Goal: Task Accomplishment & Management: Use online tool/utility

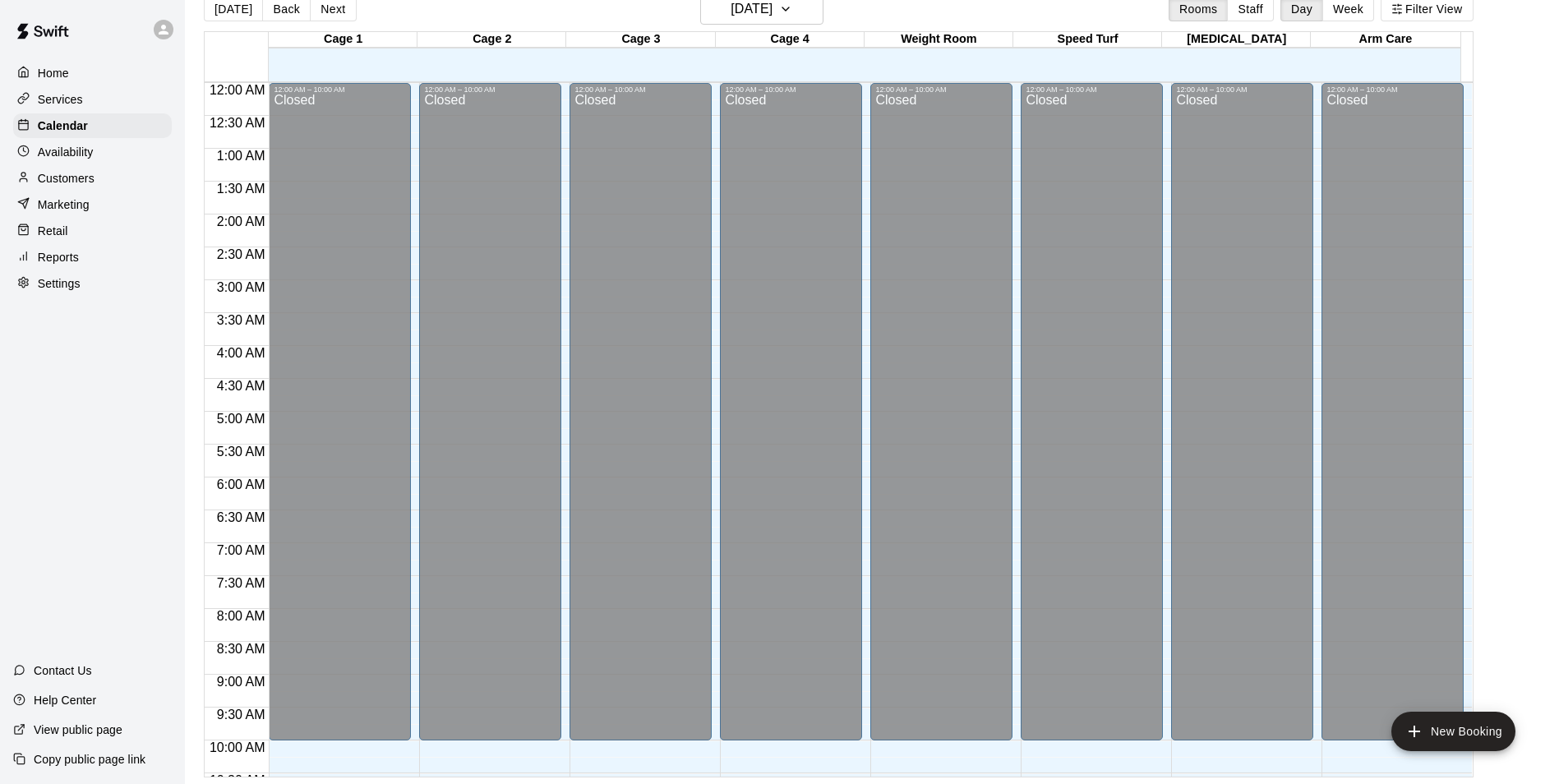
scroll to position [886, 0]
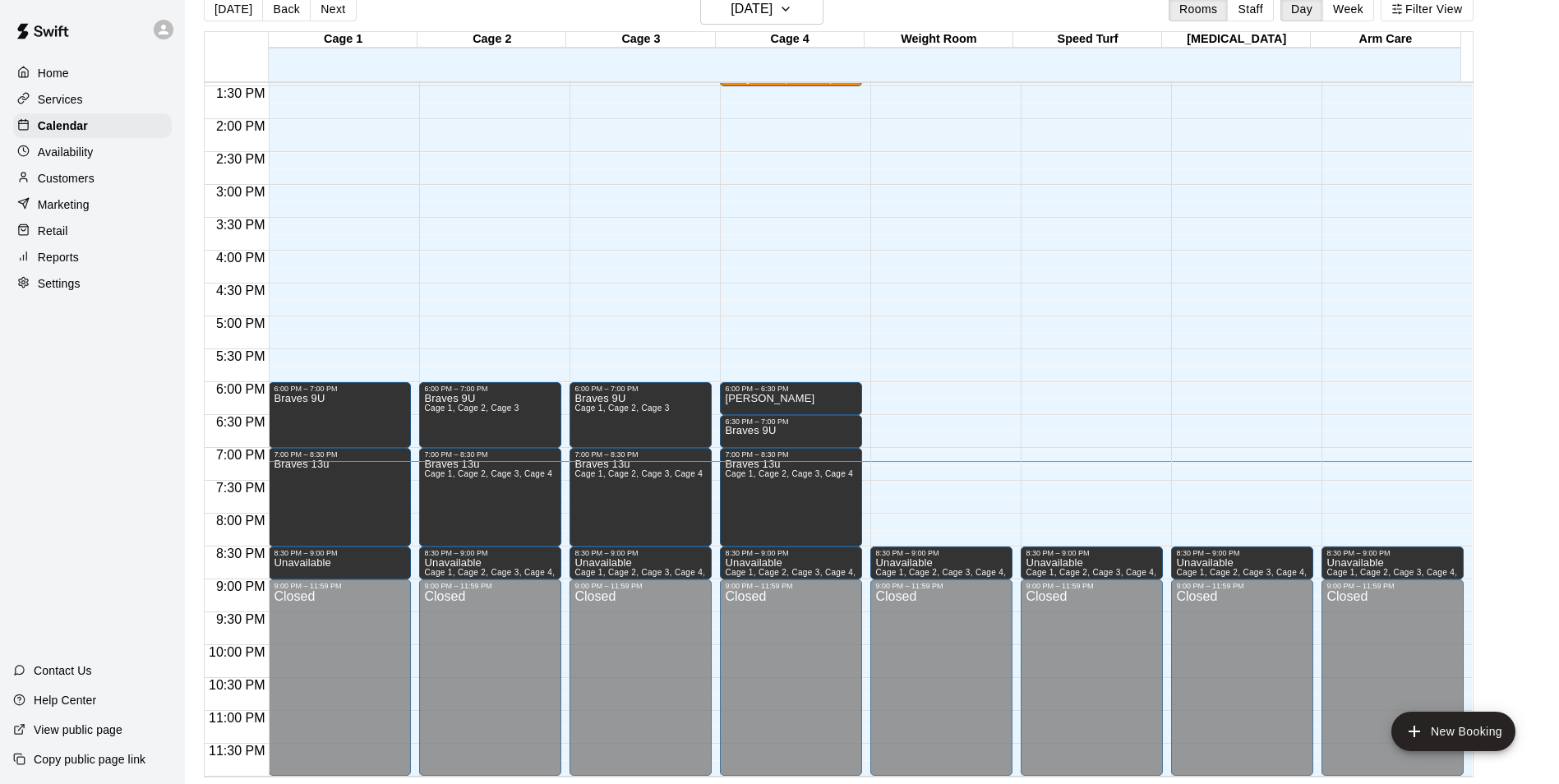
click at [1505, 174] on main "[DATE] Back [DATE][DATE] Rooms Staff Day Week Filter View Cage 1 10 Wed Cage 2 …" at bounding box center [871, 385] width 1360 height 784
click at [82, 179] on p "Customers" at bounding box center [66, 178] width 57 height 17
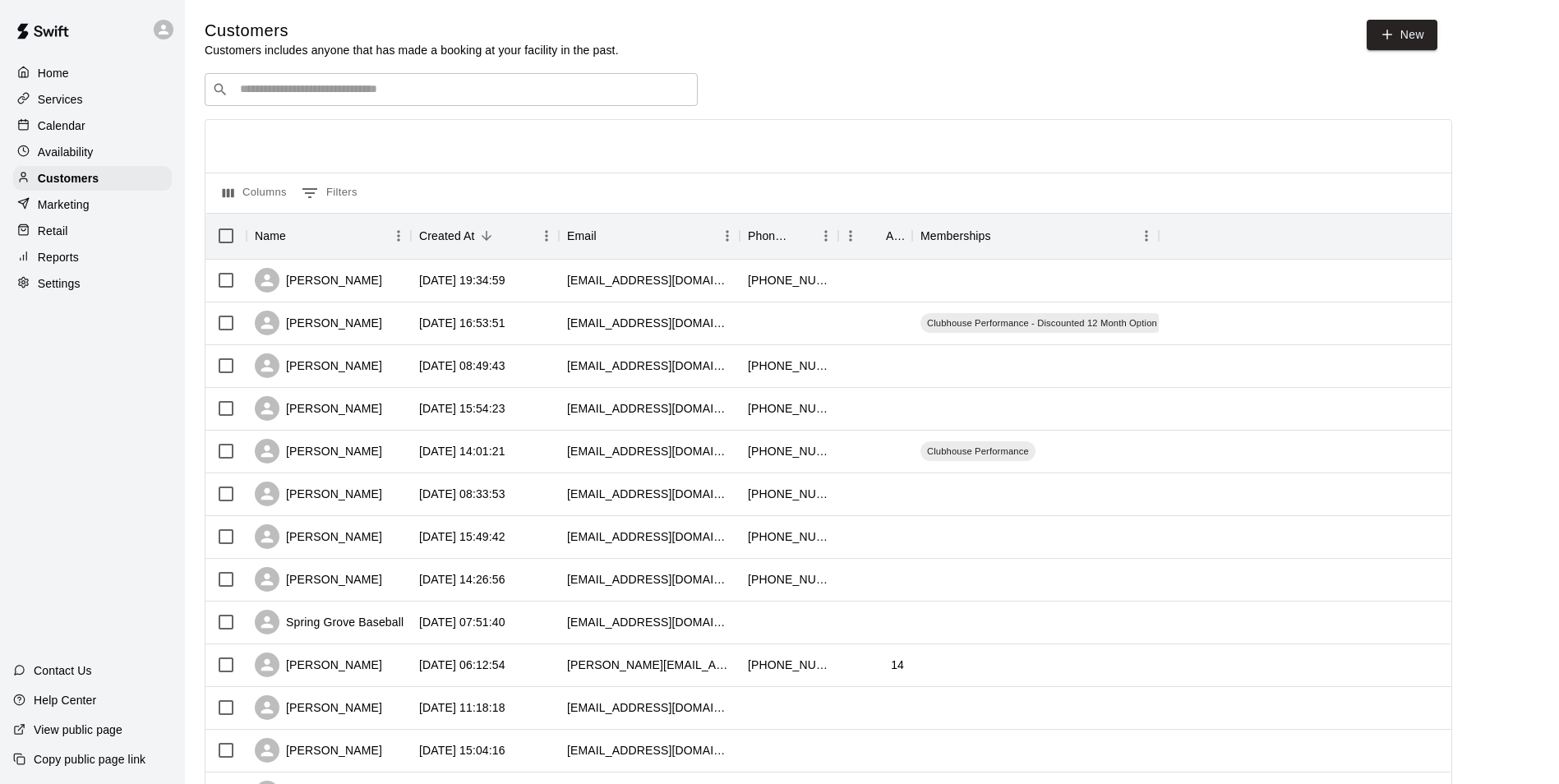
click at [426, 97] on input "Search customers by name or email" at bounding box center [463, 89] width 456 height 17
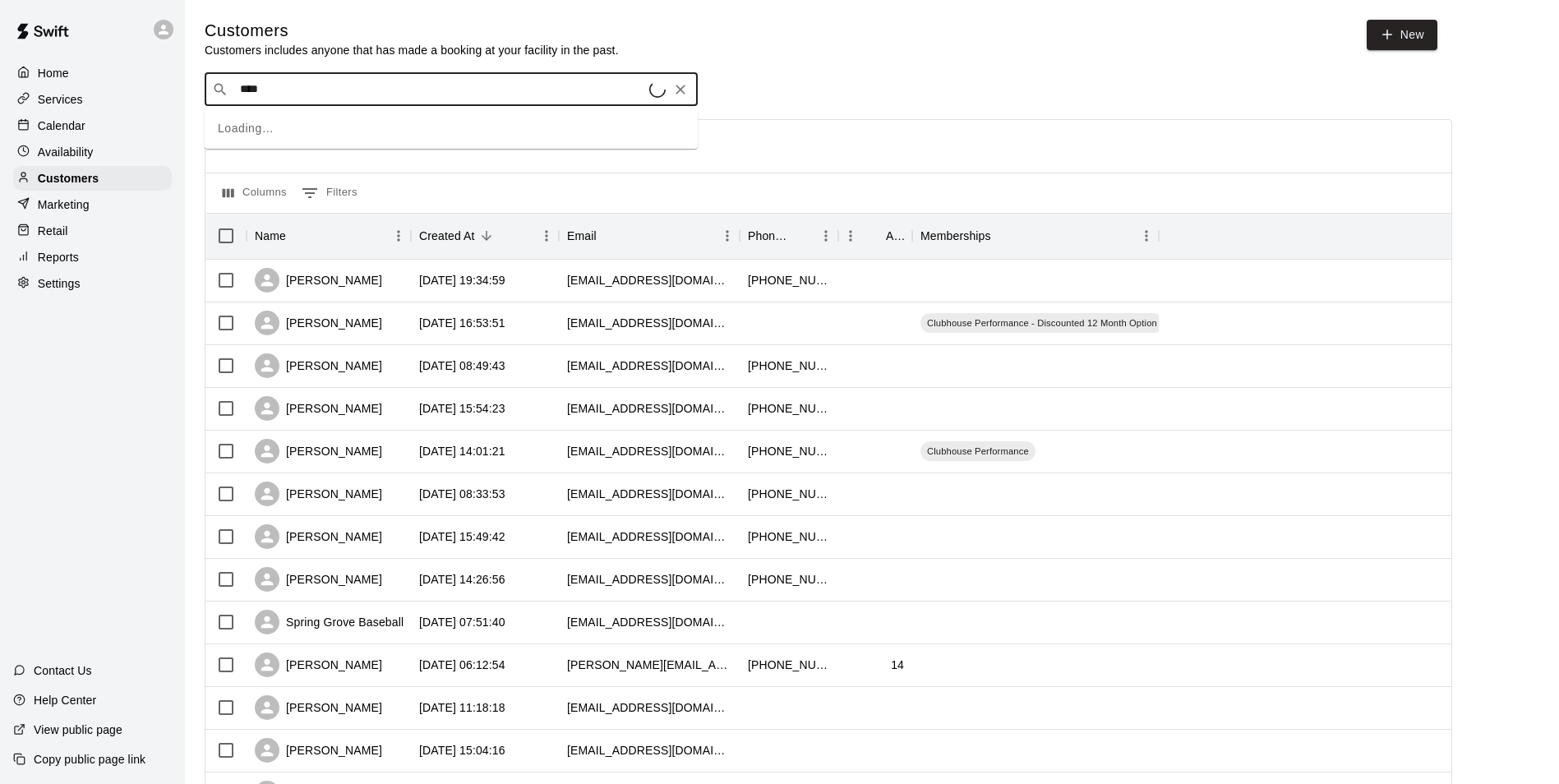
type input "*****"
click at [369, 126] on div "Drink Sales" at bounding box center [339, 126] width 176 height 17
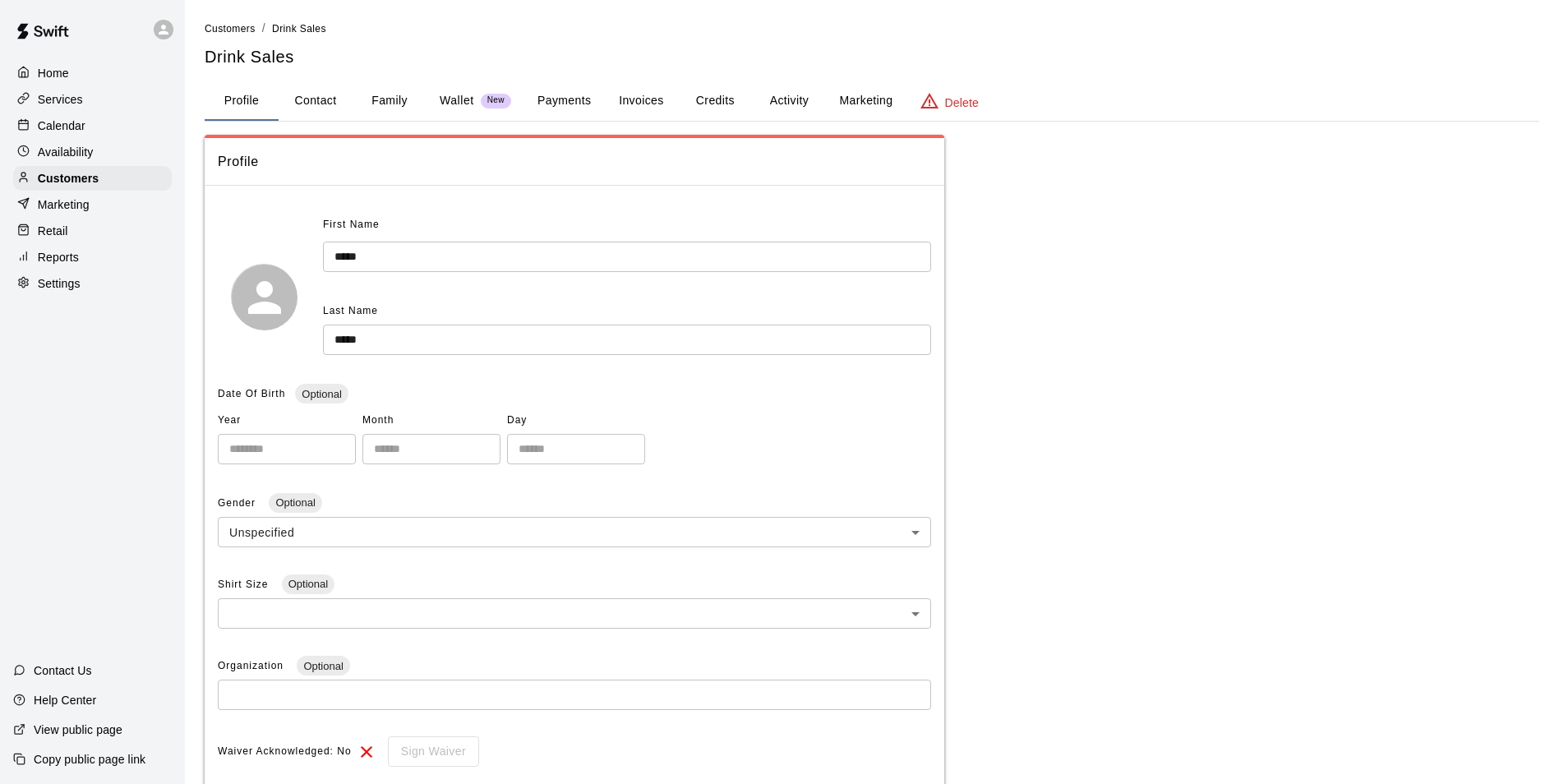
click at [787, 102] on button "Activity" at bounding box center [788, 101] width 74 height 40
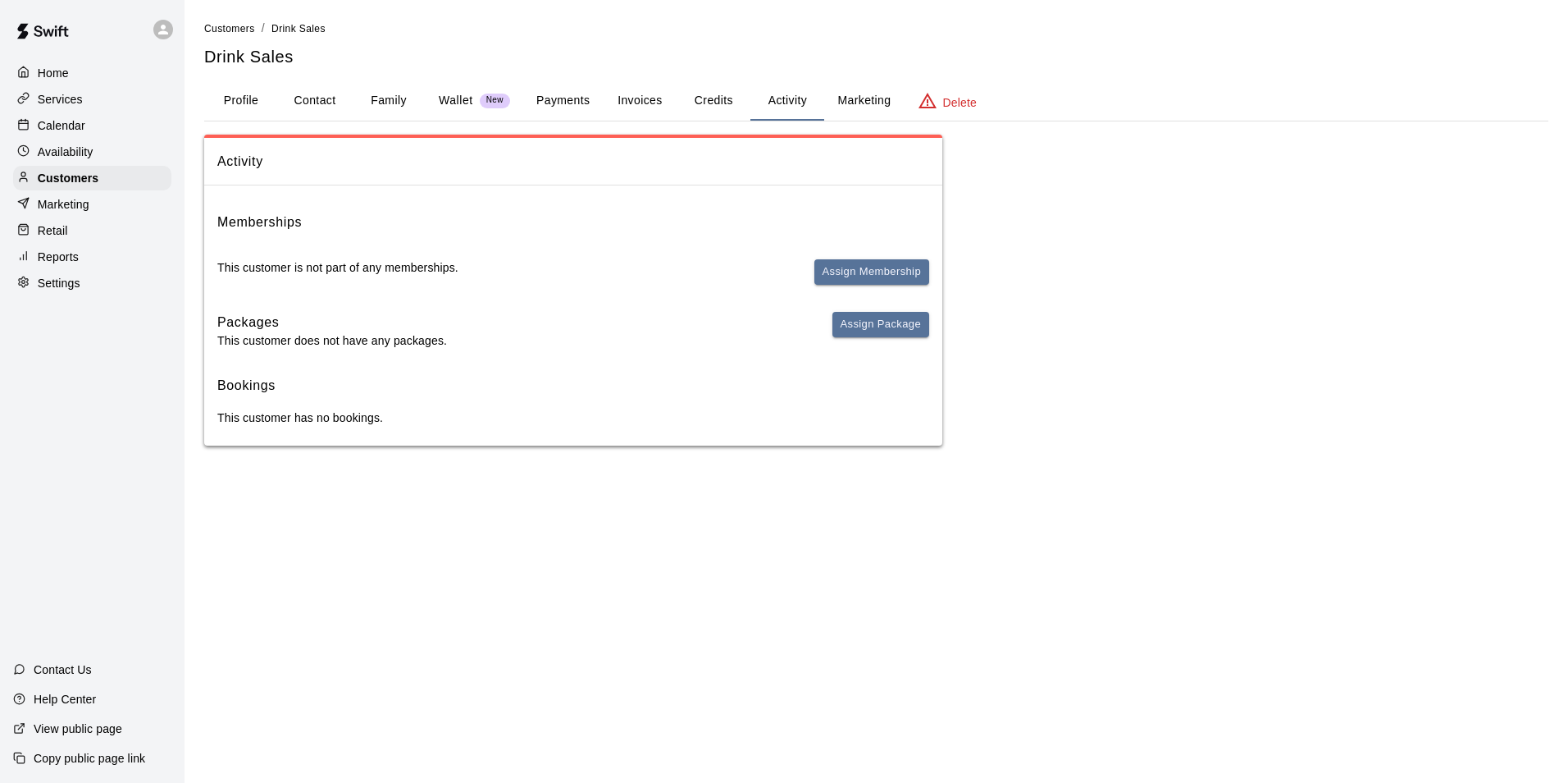
click at [570, 104] on button "Payments" at bounding box center [563, 101] width 80 height 40
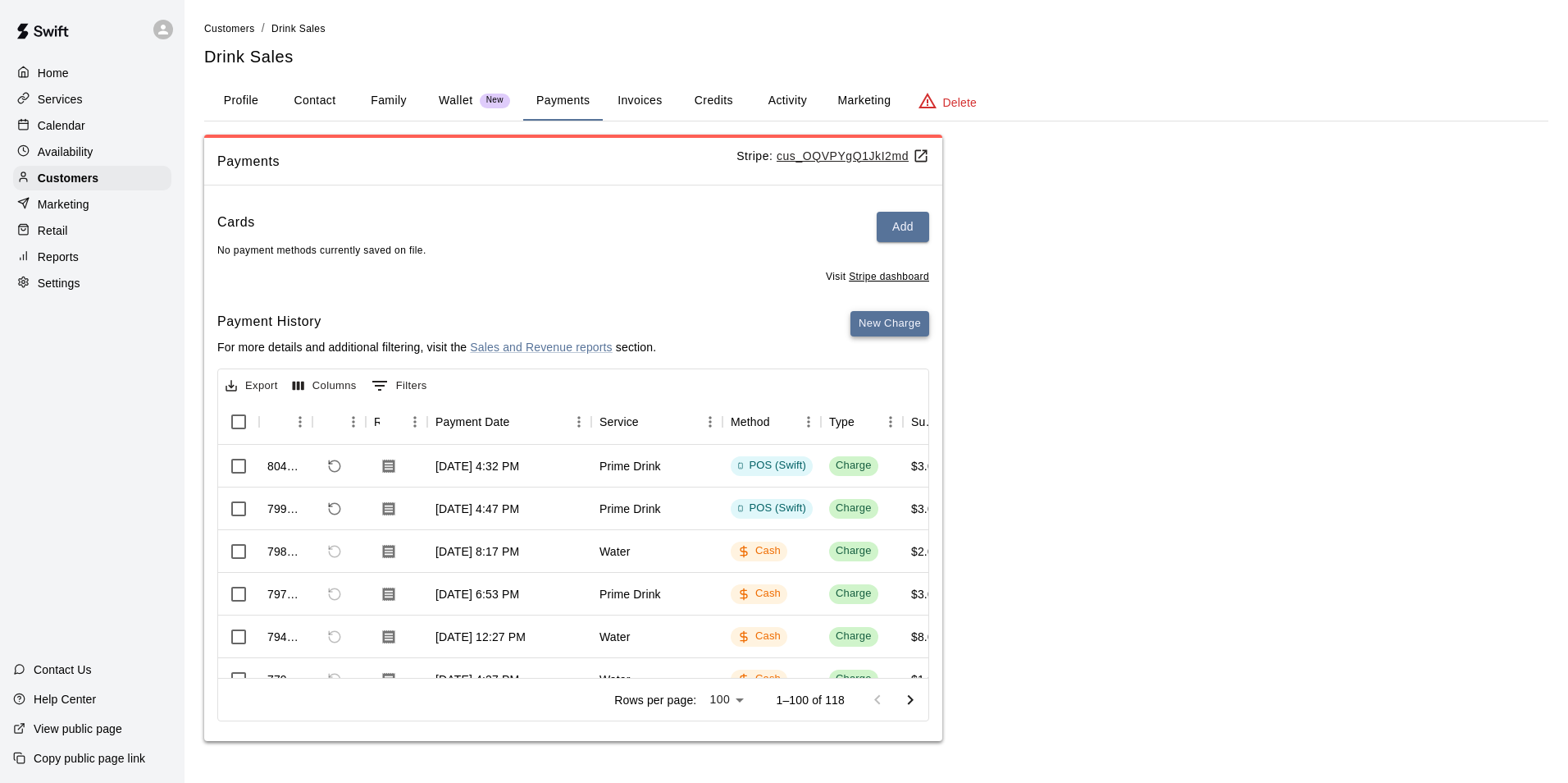
click at [886, 329] on button "New Charge" at bounding box center [890, 323] width 79 height 26
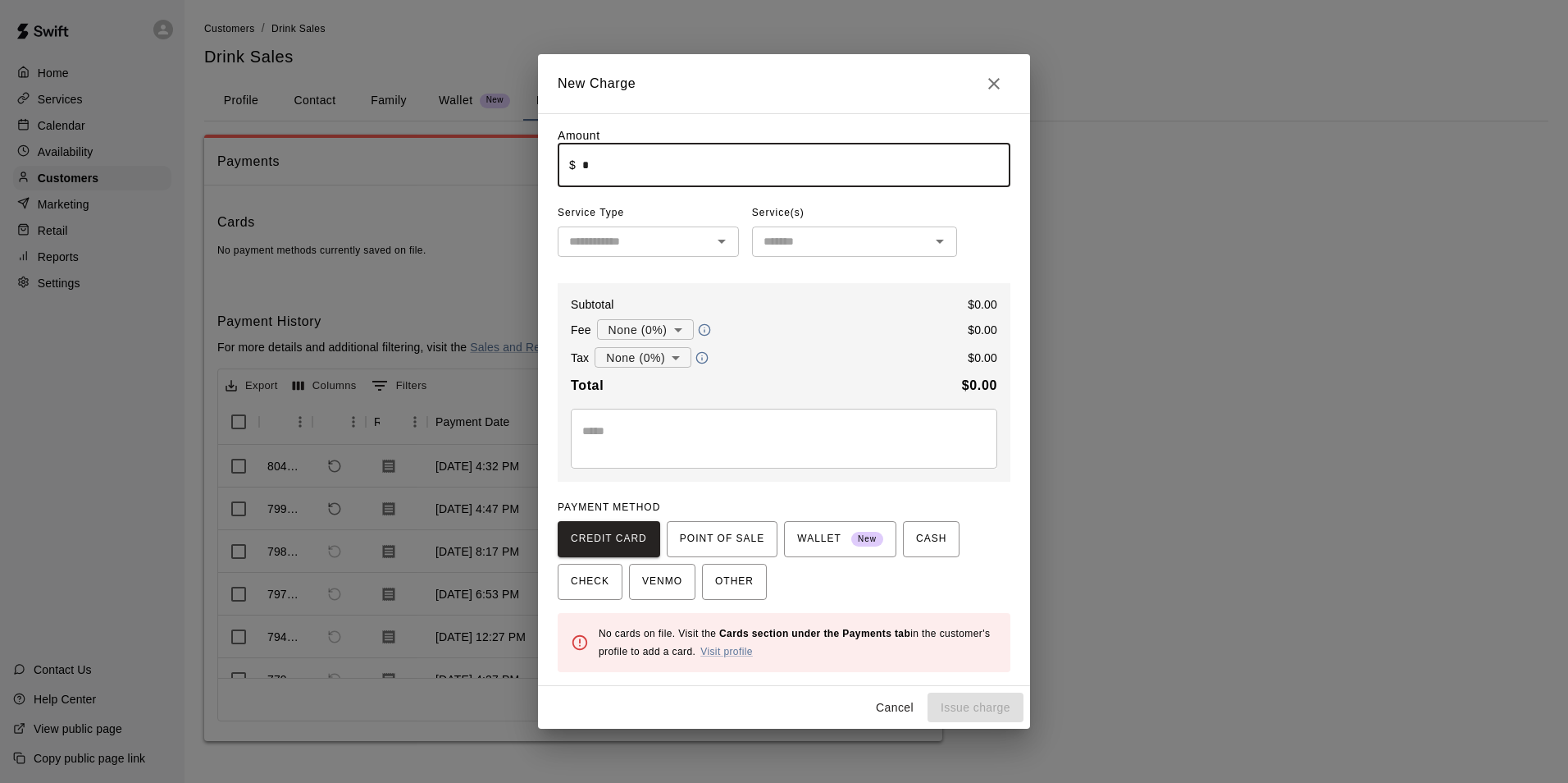
click at [600, 167] on input "*" at bounding box center [796, 165] width 428 height 43
click at [715, 242] on icon "Open" at bounding box center [722, 241] width 19 height 19
type input "****"
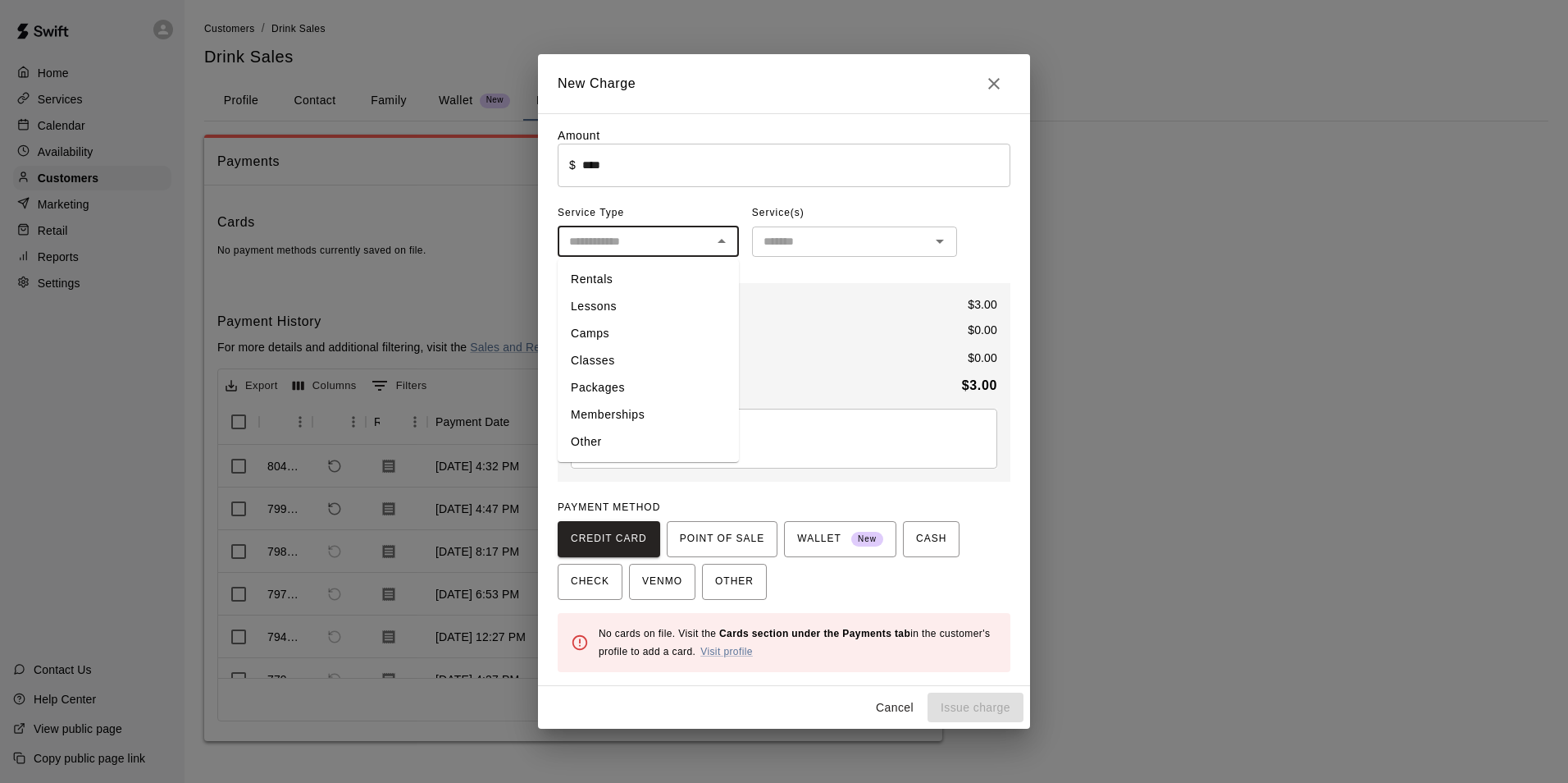
click at [592, 434] on li "Other" at bounding box center [648, 441] width 181 height 27
type input "*****"
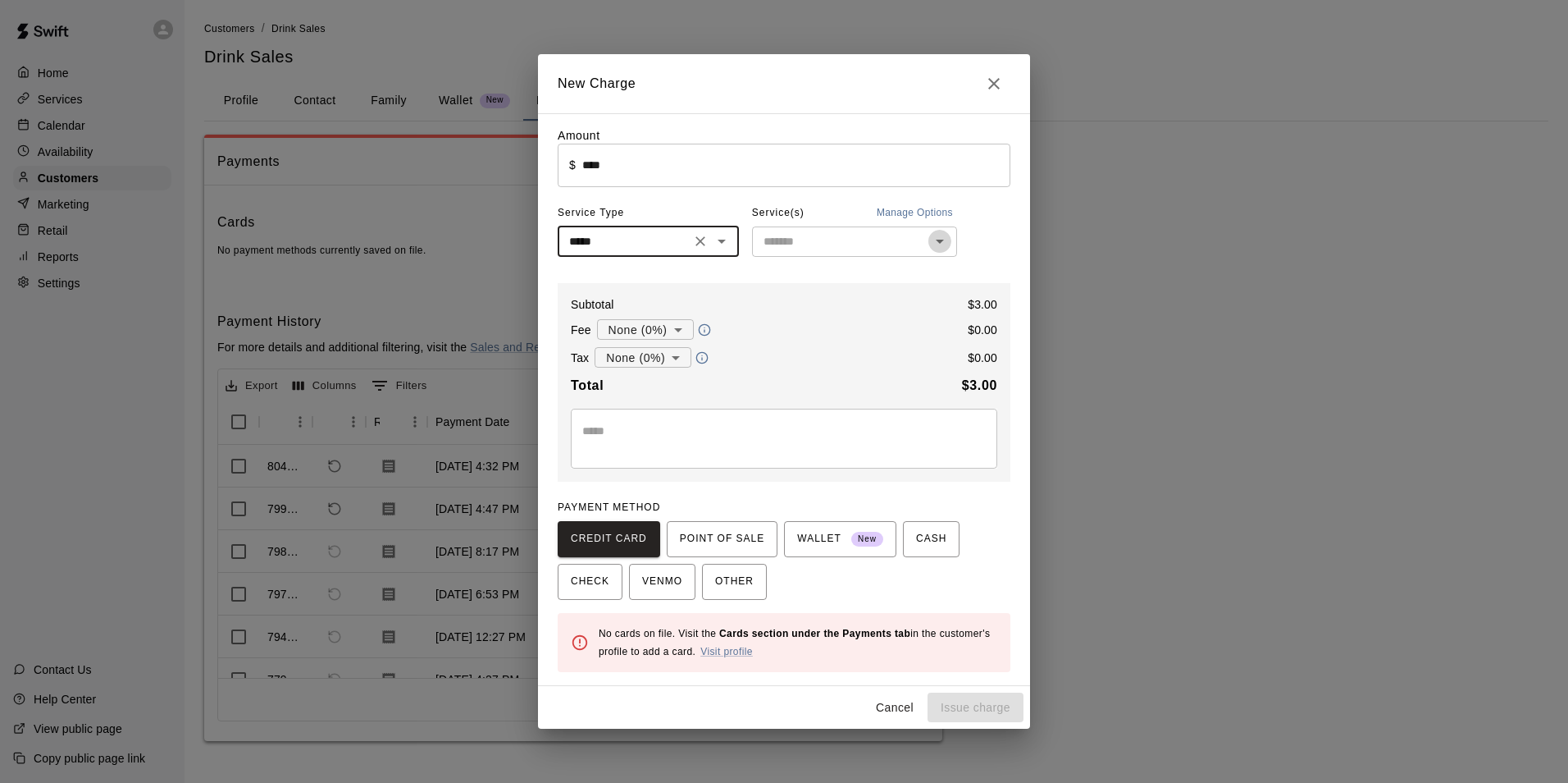
click at [941, 242] on icon "Open" at bounding box center [939, 241] width 19 height 19
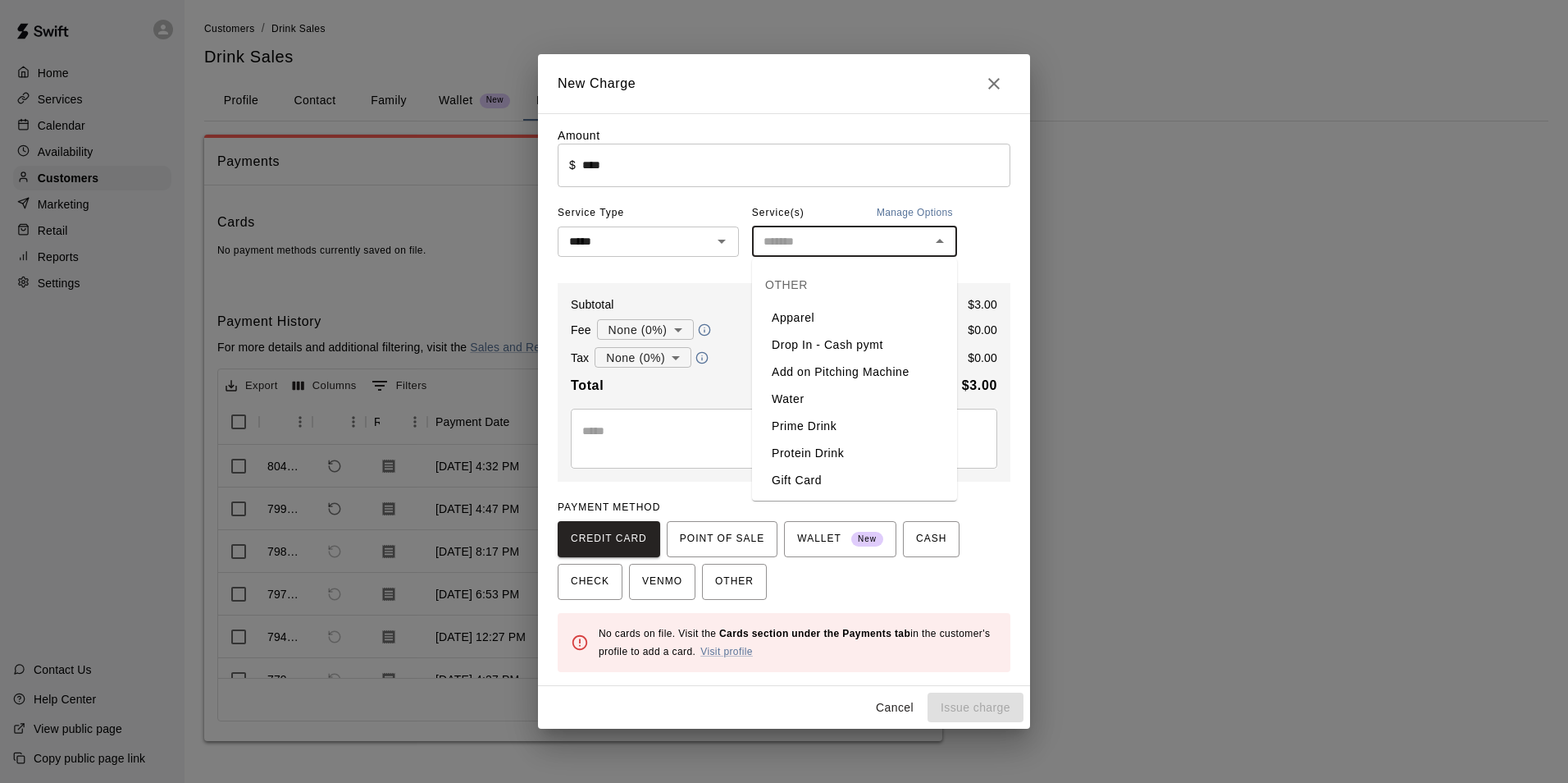
click at [810, 423] on li "Prime Drink" at bounding box center [854, 426] width 205 height 27
type input "**********"
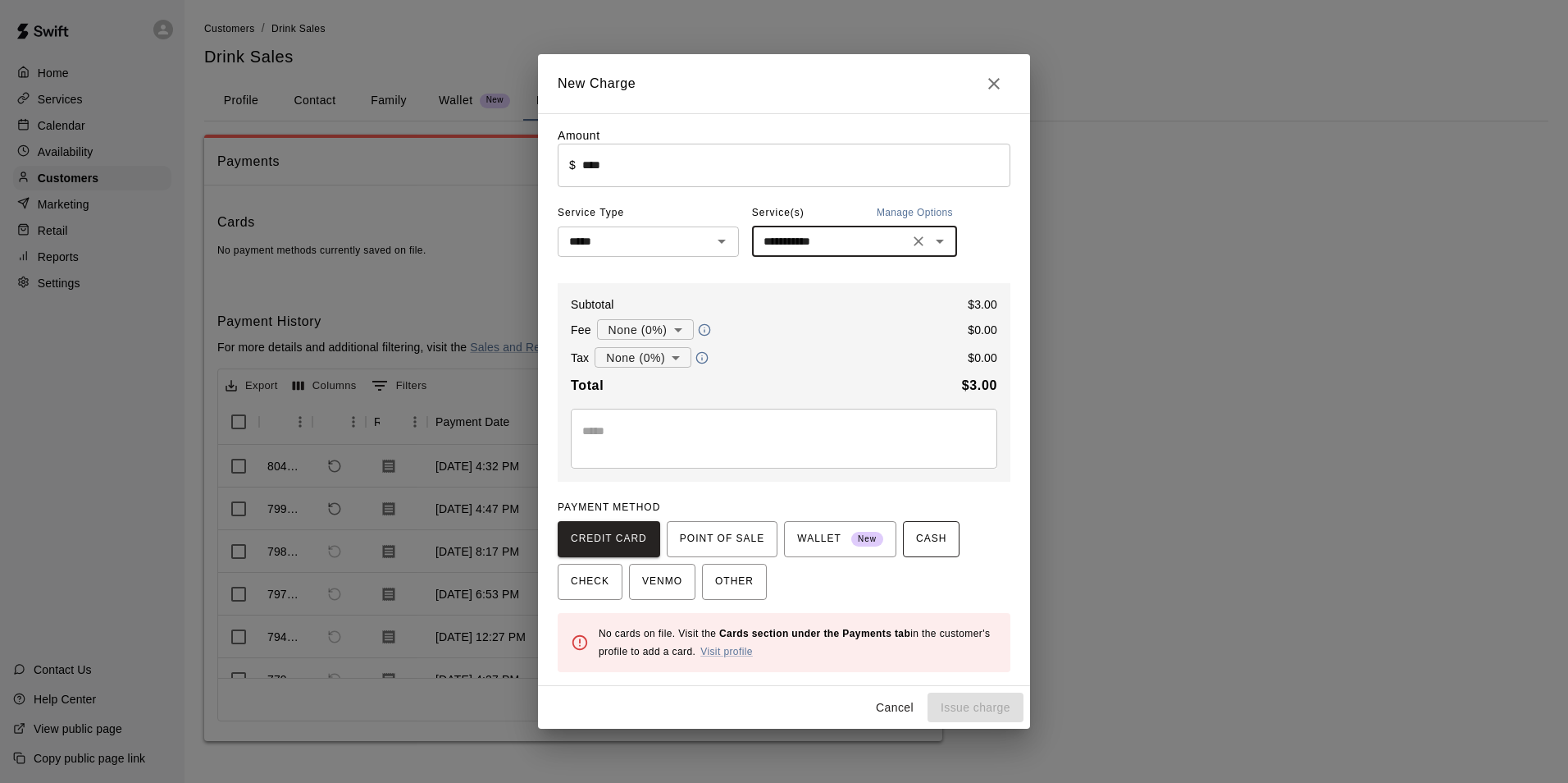
click at [916, 534] on span "CASH" at bounding box center [931, 539] width 30 height 27
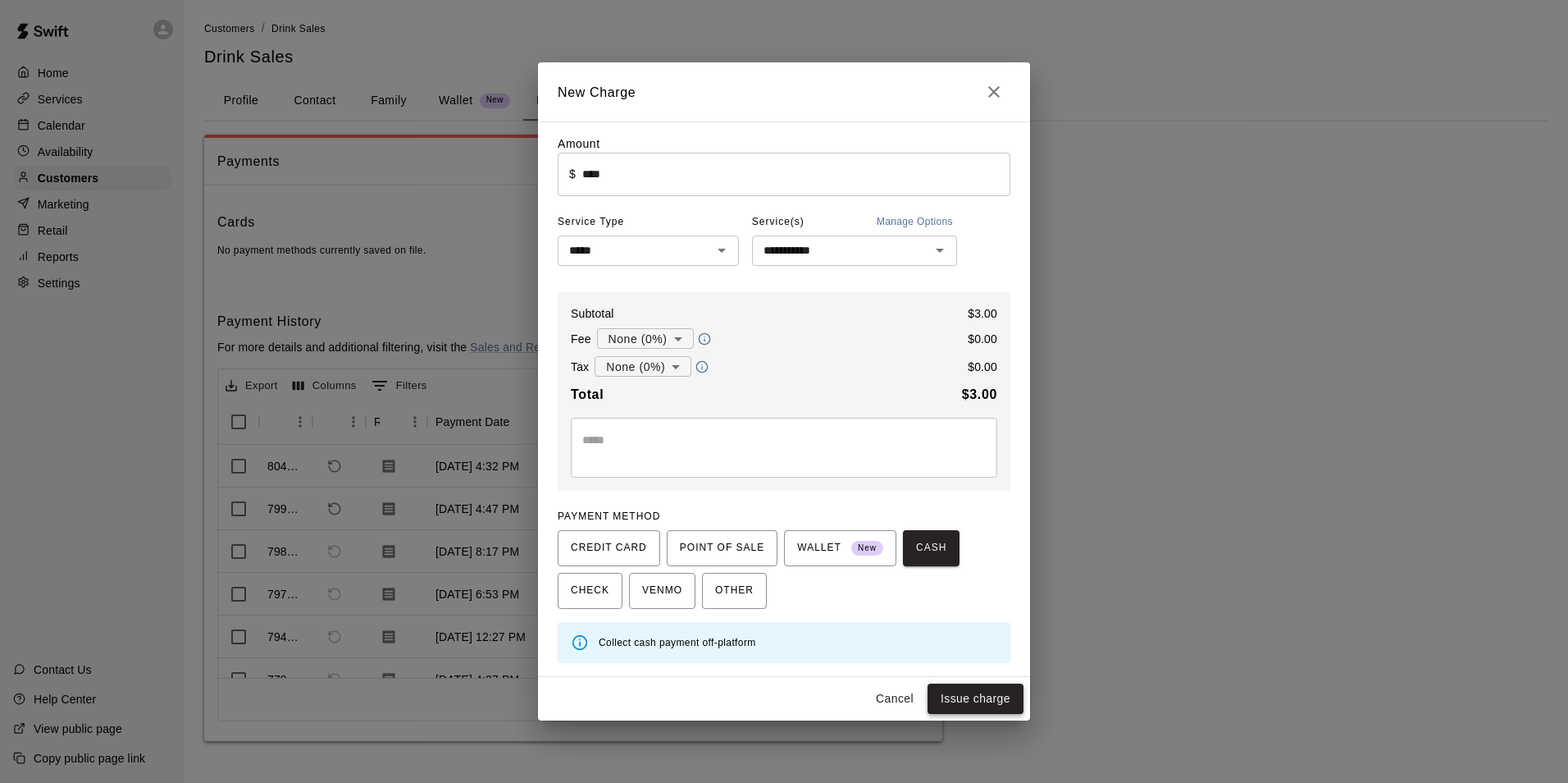
click at [995, 695] on button "Issue charge" at bounding box center [975, 698] width 96 height 30
type input "*"
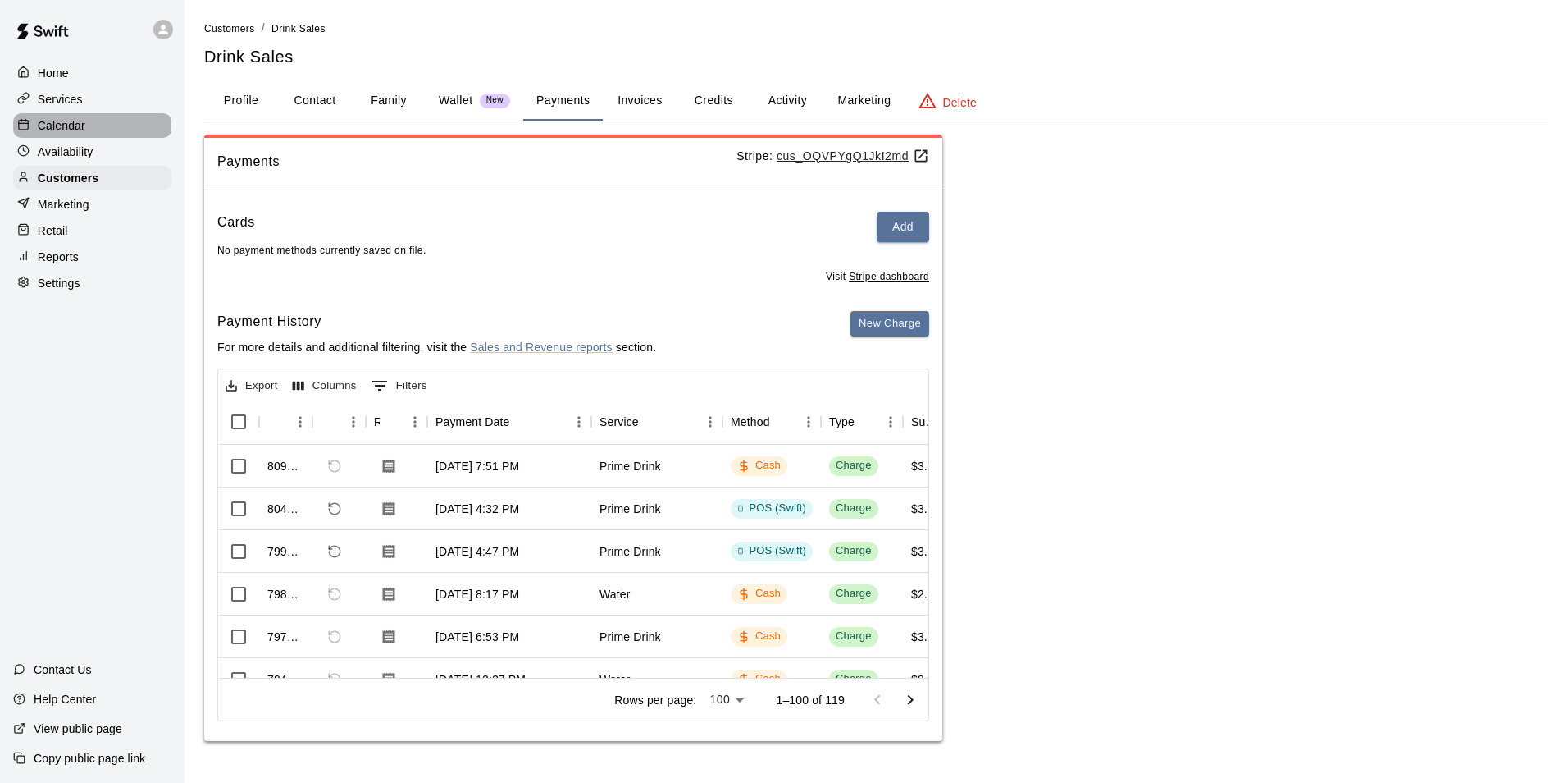
click at [51, 127] on p "Calendar" at bounding box center [62, 126] width 48 height 17
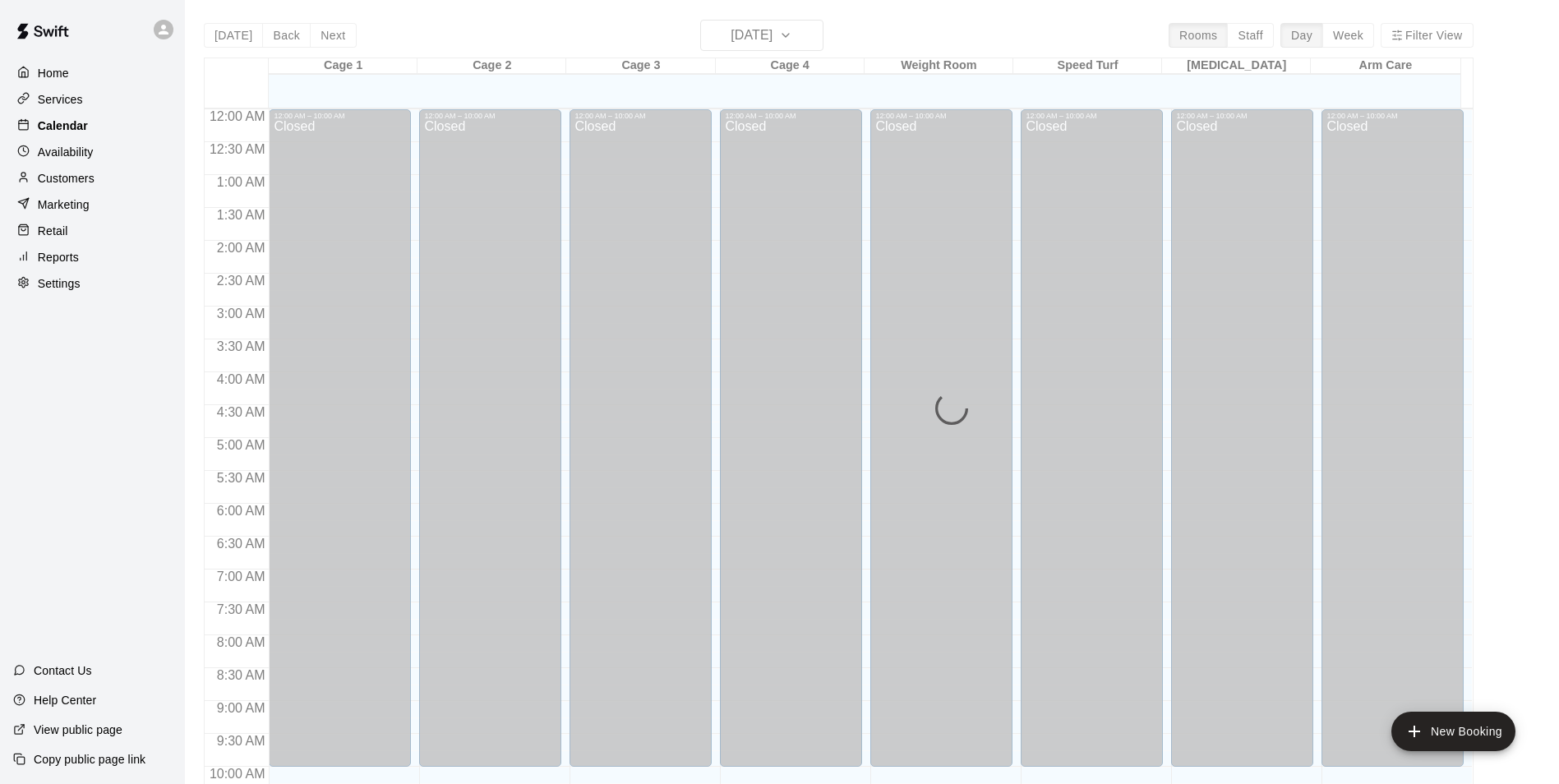
scroll to position [834, 0]
